Goal: Navigation & Orientation: Find specific page/section

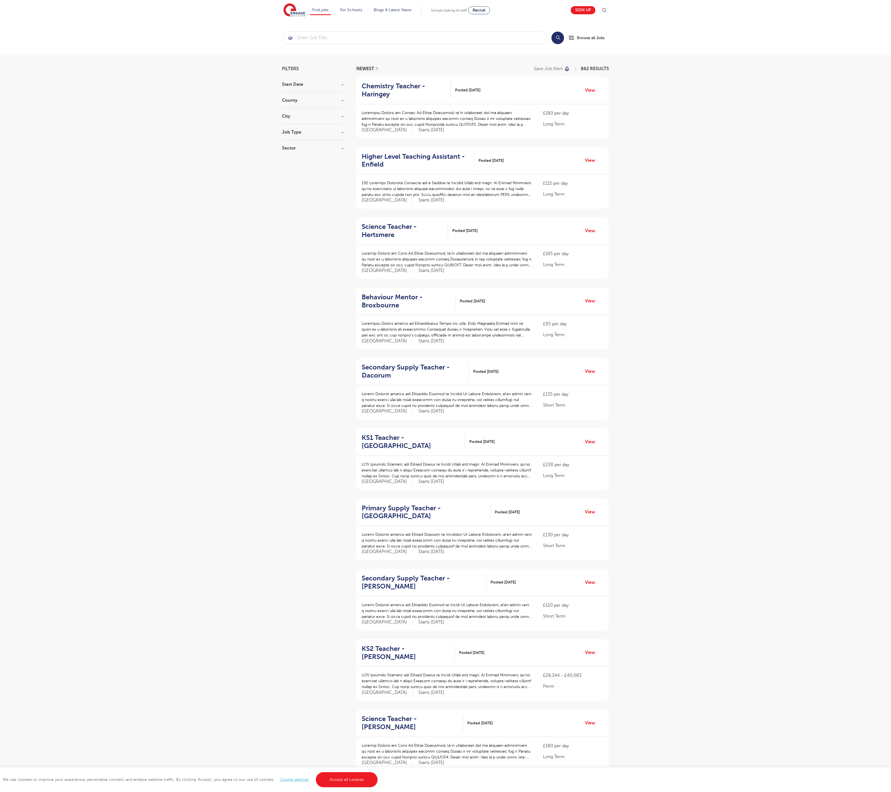
click at [346, 780] on link "Accept all cookies" at bounding box center [347, 779] width 62 height 15
